Goal: Register for event/course

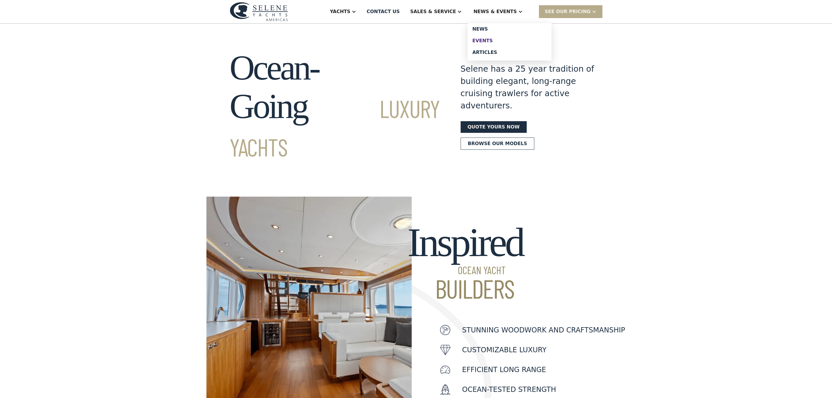
click at [501, 39] on div "Events" at bounding box center [509, 40] width 75 height 5
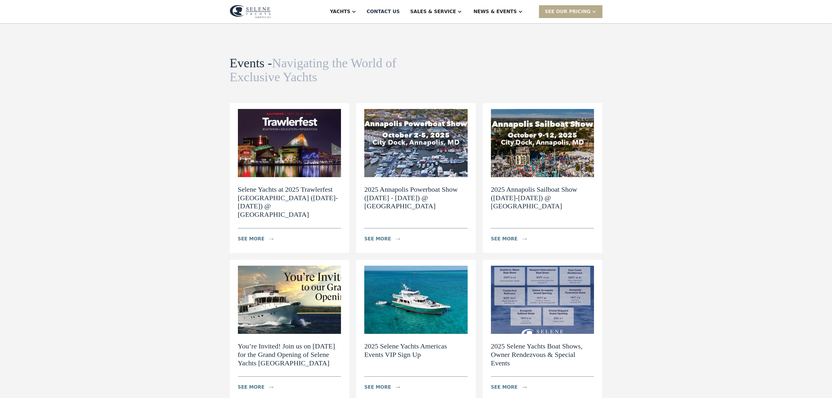
click at [385, 126] on img at bounding box center [415, 143] width 103 height 68
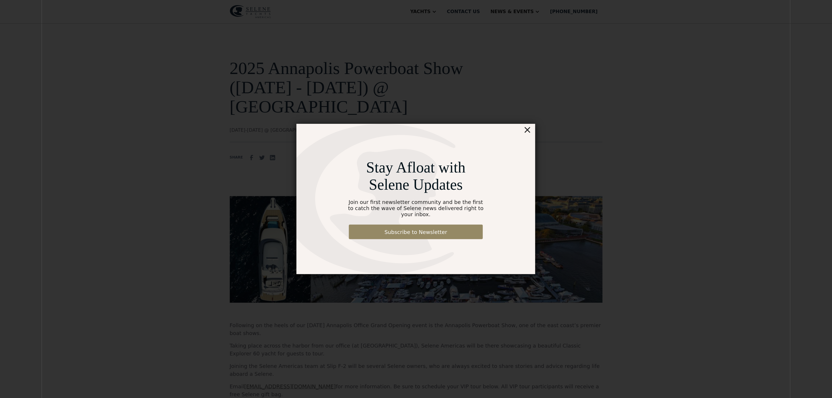
click at [530, 133] on div "×" at bounding box center [527, 130] width 8 height 12
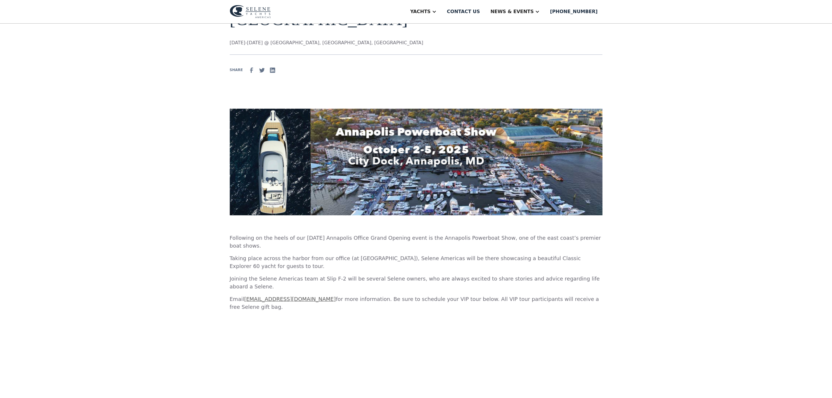
scroll to position [131, 0]
